Goal: Navigation & Orientation: Find specific page/section

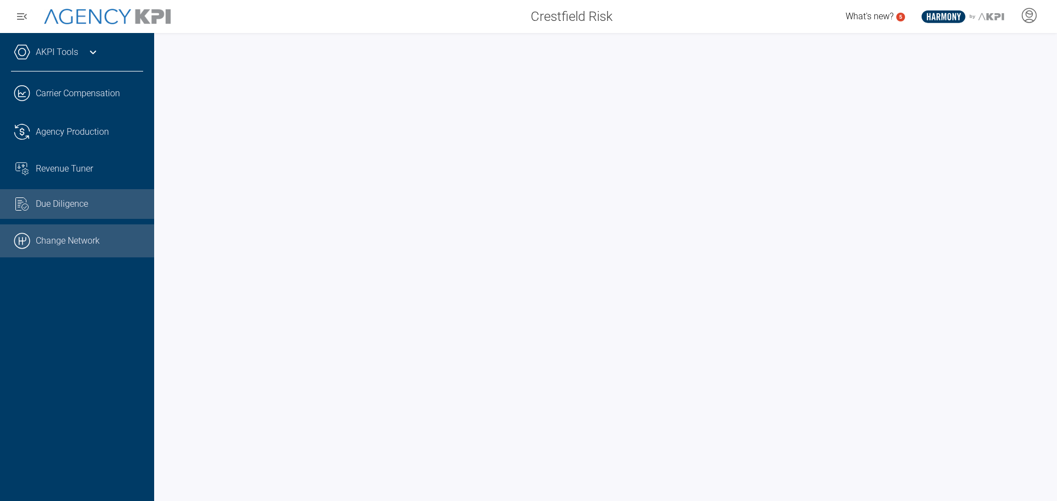
click at [67, 241] on link ".cls-1{fill:none;stroke:#000;stroke-linecap:round;stroke-linejoin:round;stroke-…" at bounding box center [77, 241] width 154 height 33
click at [72, 239] on link ".cls-1{fill:none;stroke:#000;stroke-linecap:round;stroke-linejoin:round;stroke-…" at bounding box center [77, 241] width 154 height 33
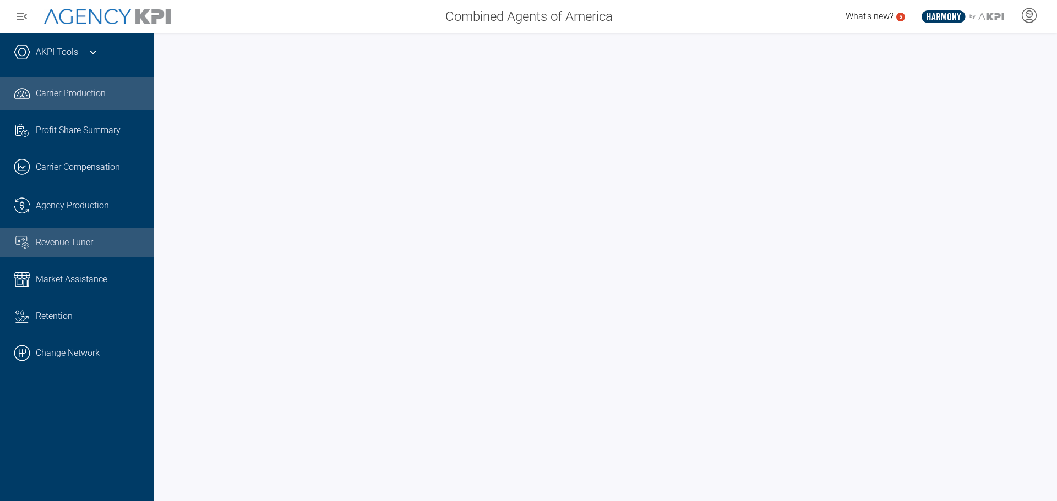
click at [70, 243] on span "Revenue Tuner" at bounding box center [64, 242] width 57 height 13
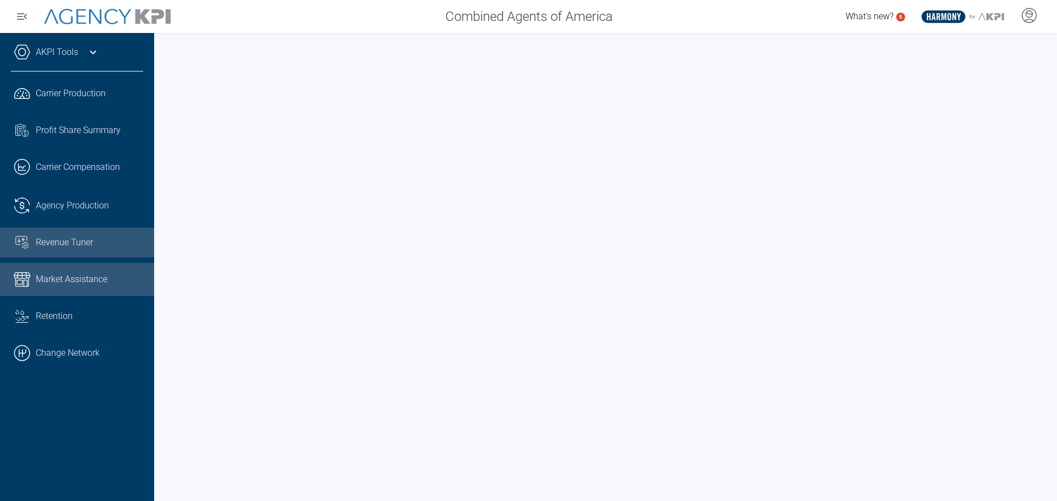
click at [66, 279] on span "Market Assistance" at bounding box center [72, 279] width 72 height 13
click at [94, 252] on link "Revenue Tuner" at bounding box center [77, 243] width 154 height 30
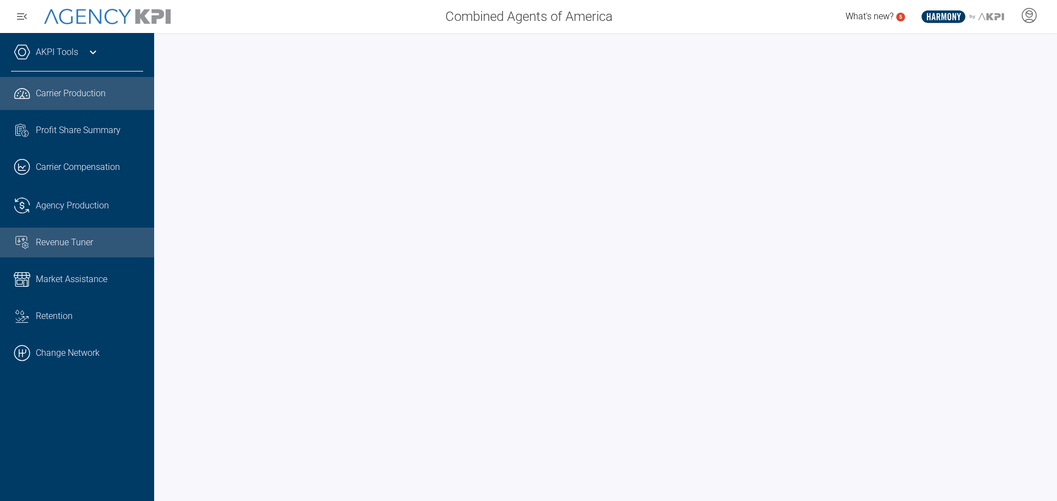
click at [59, 255] on link "Revenue Tuner" at bounding box center [77, 243] width 154 height 30
